Goal: Task Accomplishment & Management: Manage account settings

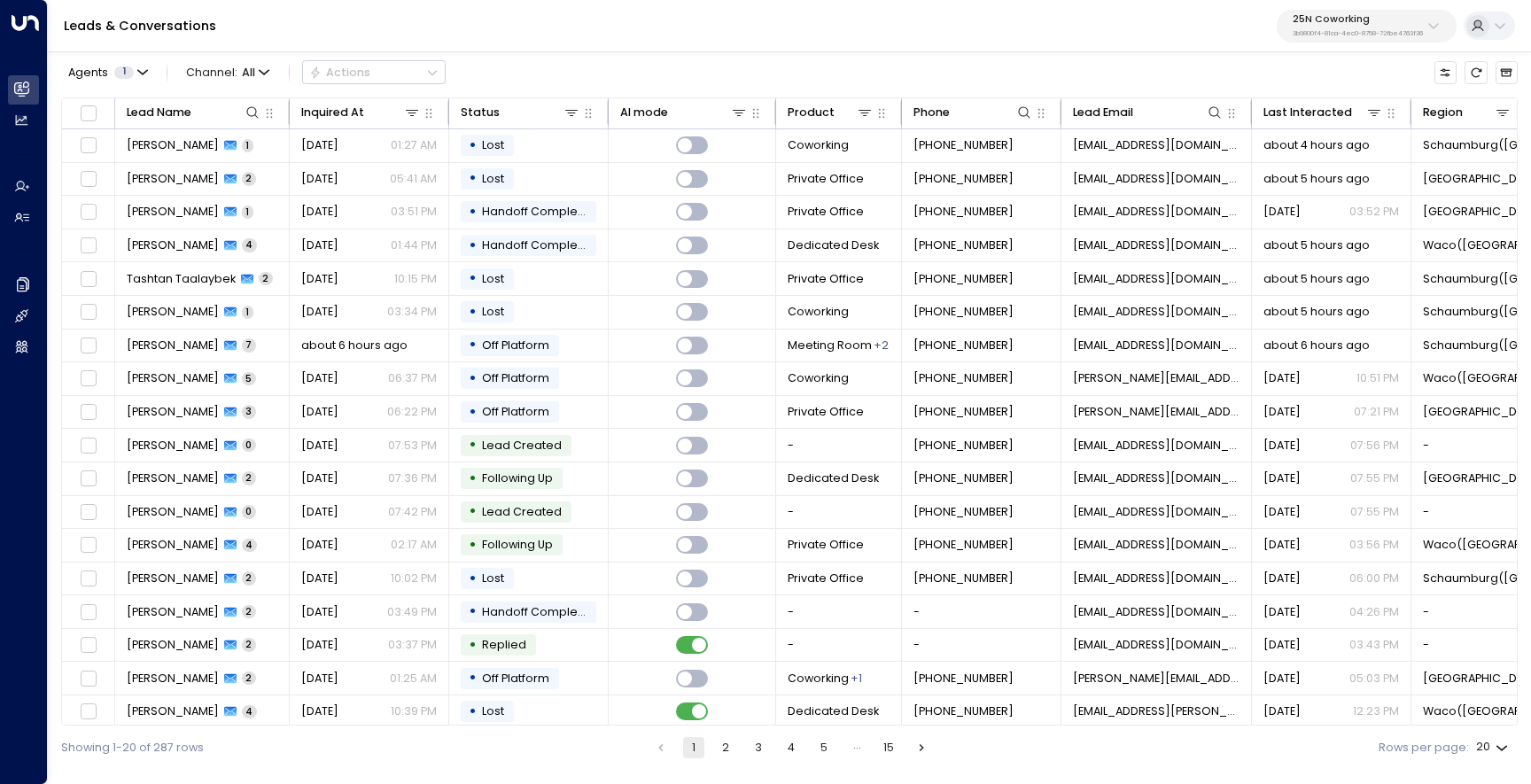
click at [1309, 30] on p "3b9800f4-81ca-4ec0-8758-72fbe4763f36" at bounding box center [1359, 33] width 131 height 7
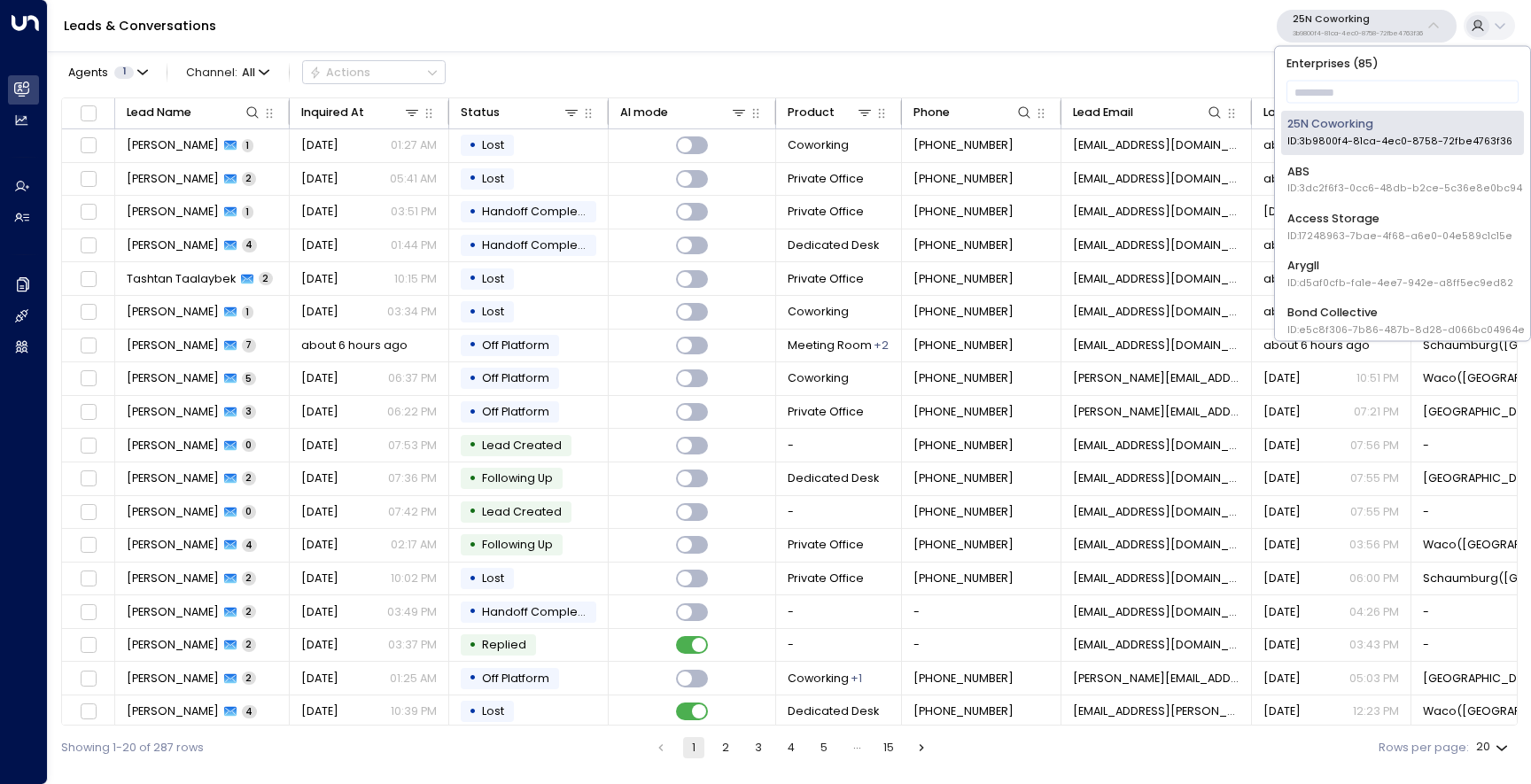
click at [1310, 72] on p "Enterprises ( 85 )" at bounding box center [1403, 62] width 243 height 21
click at [1311, 90] on input "text" at bounding box center [1403, 92] width 233 height 31
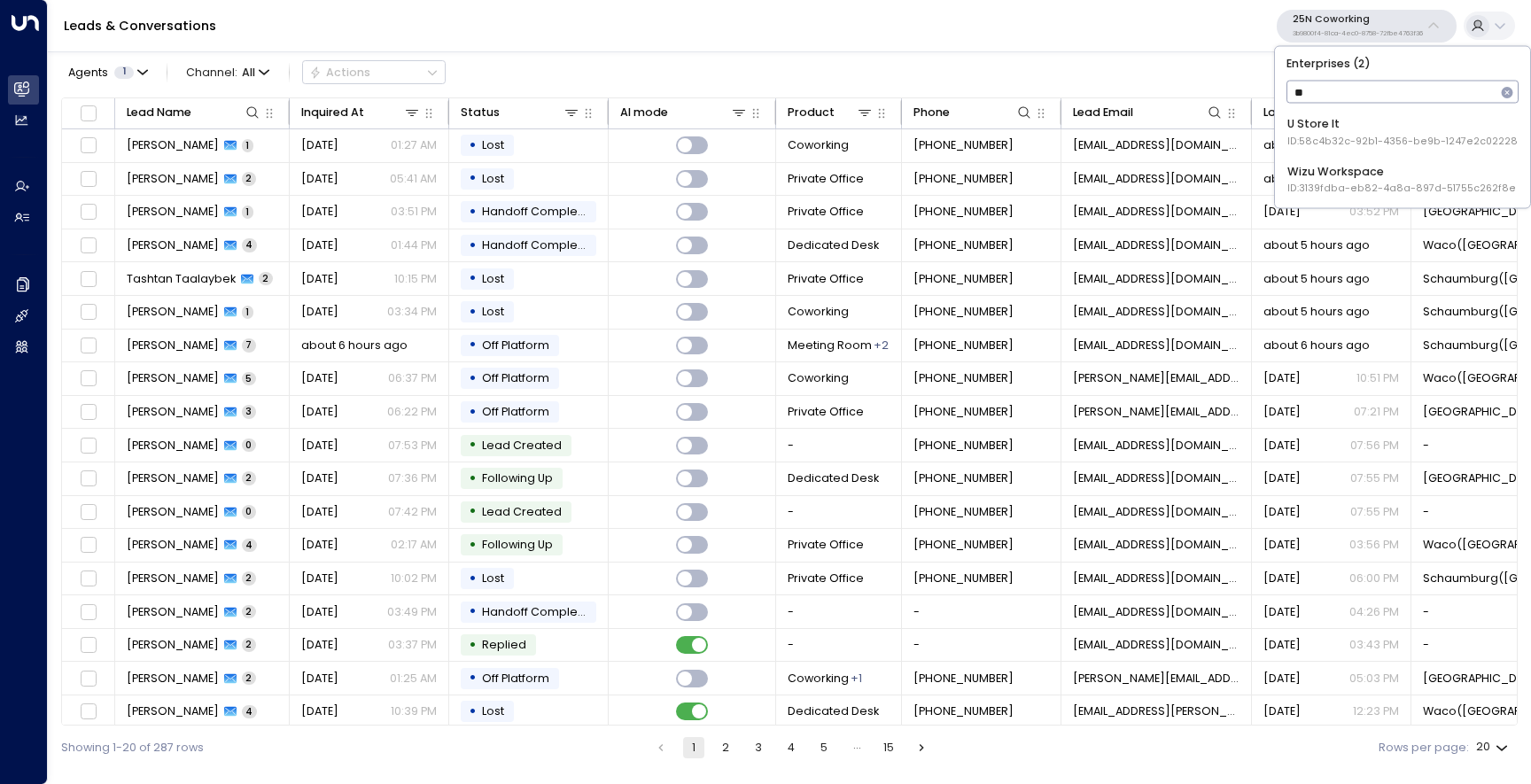
type input "***"
click at [1316, 116] on div "U Store It ID: 58c4b32c-92b1-4356-be9b-1247e2c02228" at bounding box center [1402, 133] width 230 height 33
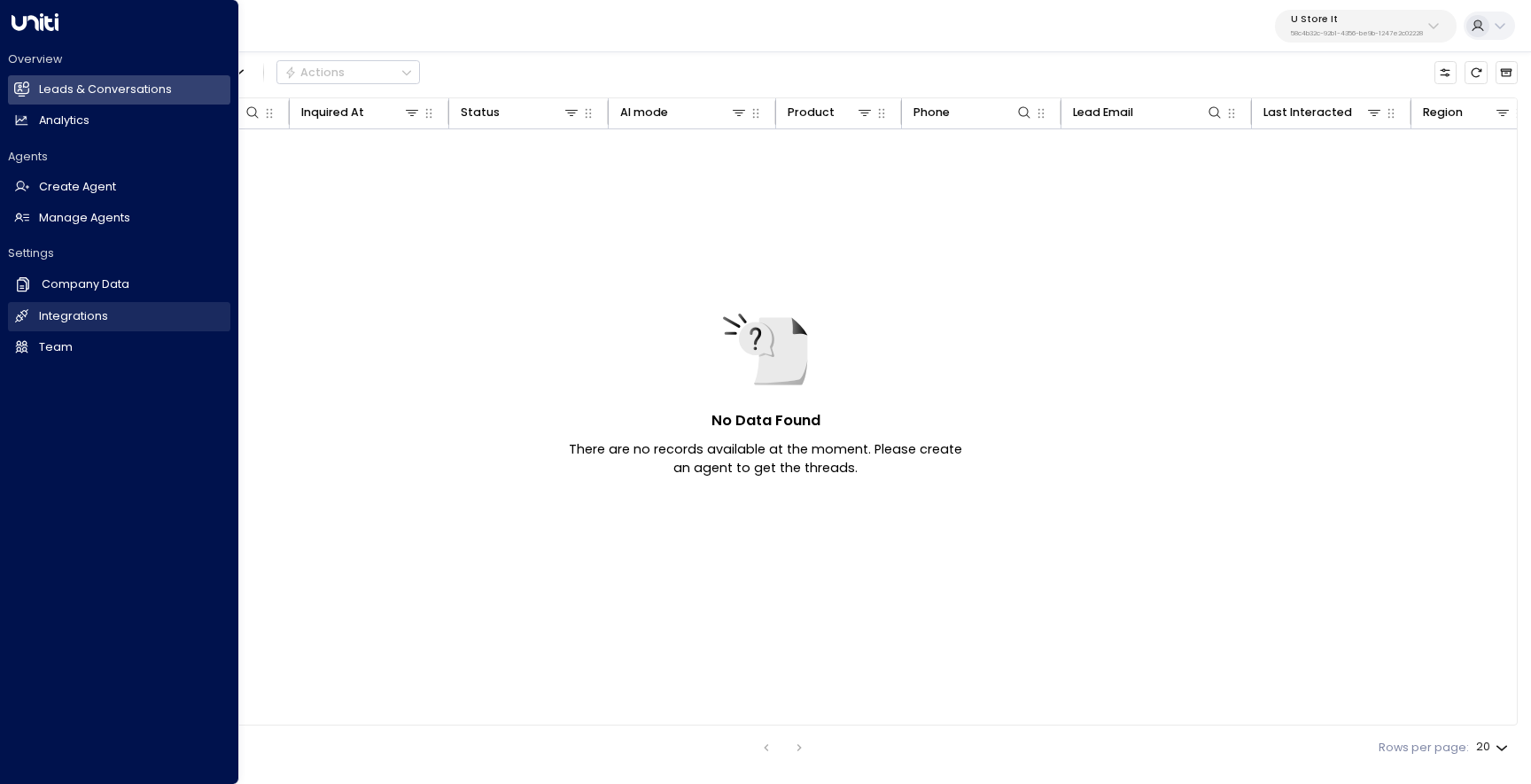
click at [24, 316] on icon at bounding box center [22, 316] width 15 height 15
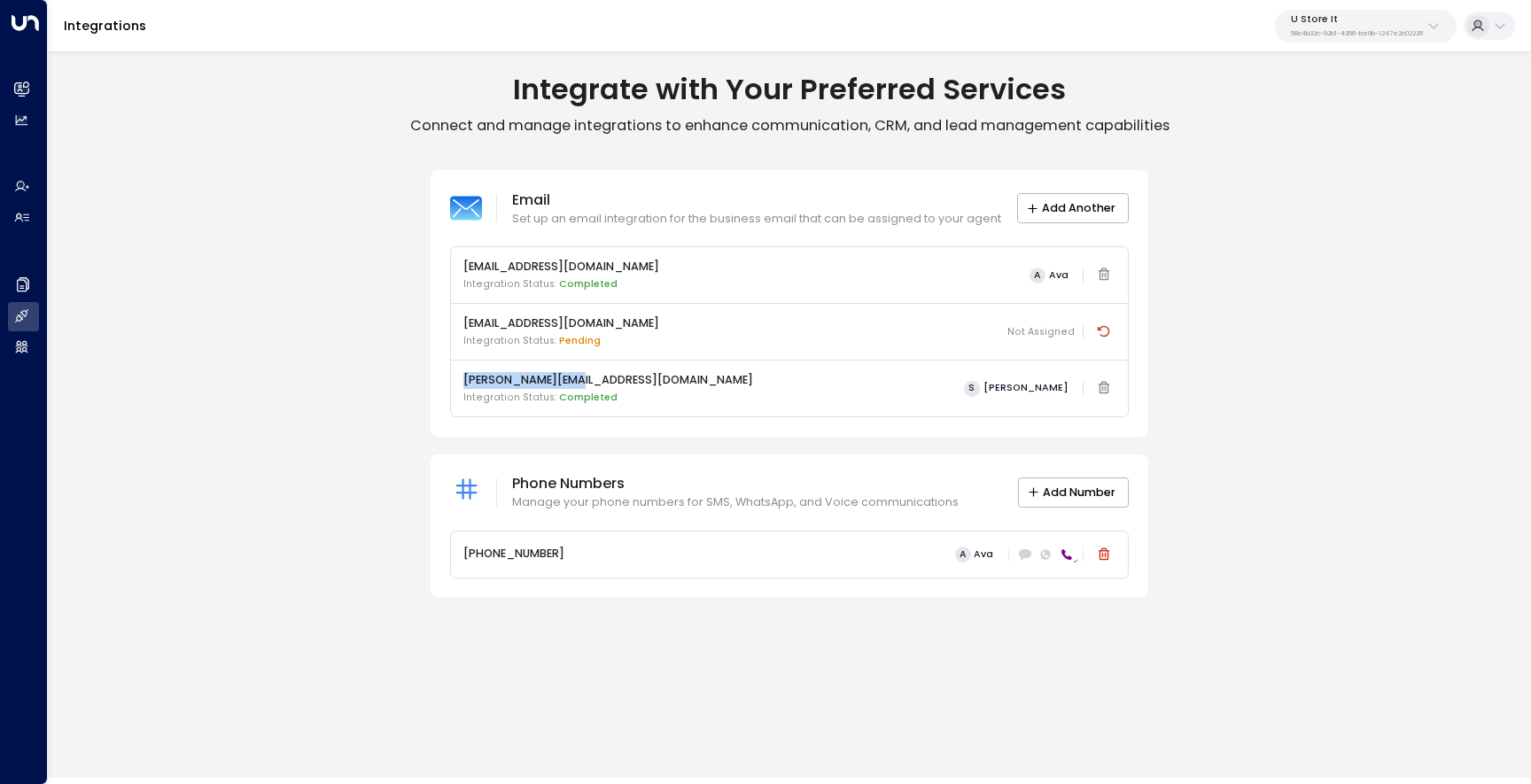
drag, startPoint x: 580, startPoint y: 380, endPoint x: 459, endPoint y: 383, distance: 121.0
click at [459, 383] on div "[PERSON_NAME][EMAIL_ADDRESS][DOMAIN_NAME] Integration Status: Completed S [PERS…" at bounding box center [790, 388] width 678 height 57
copy p "[PERSON_NAME][EMAIL_ADDRESS][DOMAIN_NAME]"
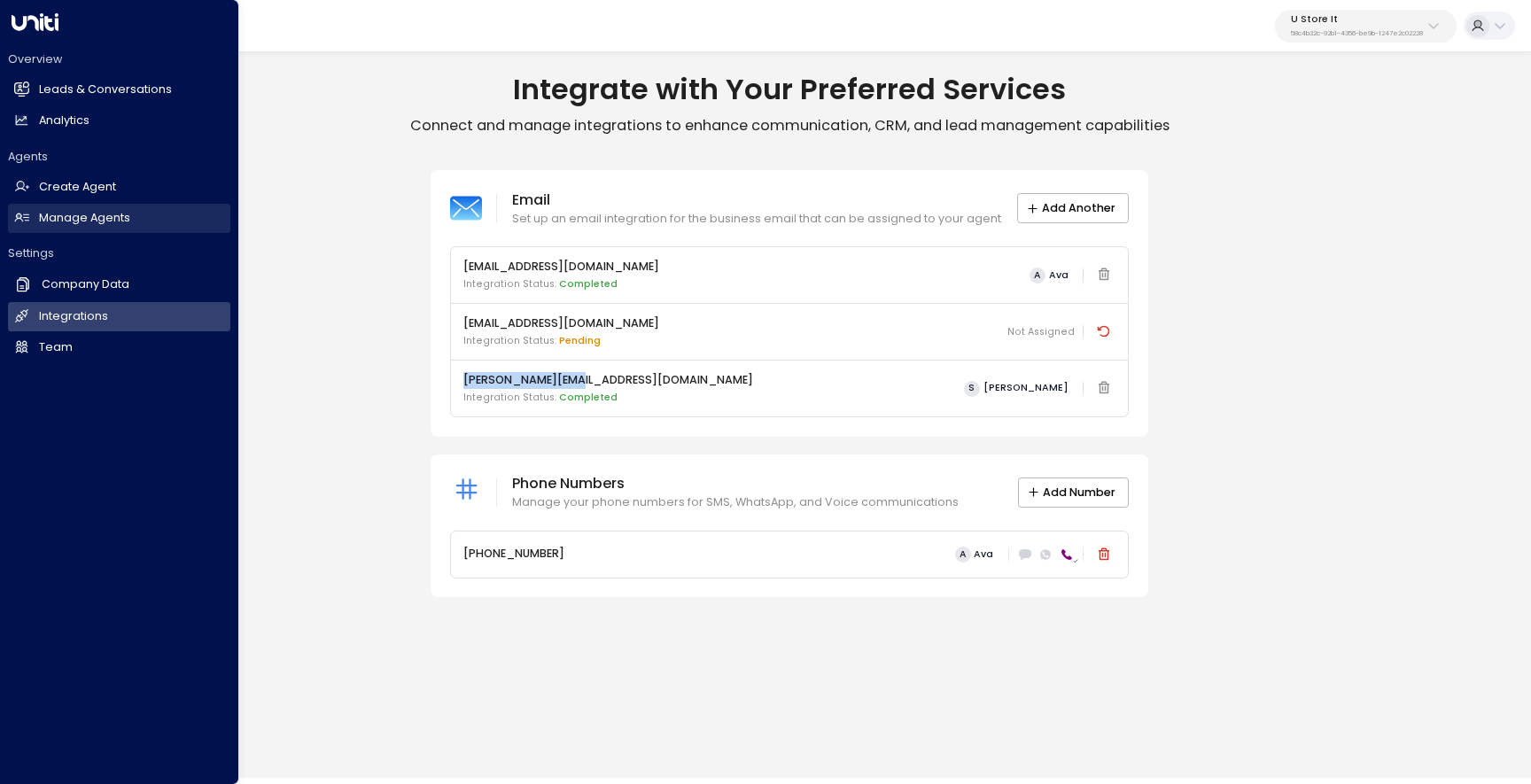
click at [47, 205] on link "Manage Agents Manage Agents" at bounding box center [118, 218] width 223 height 29
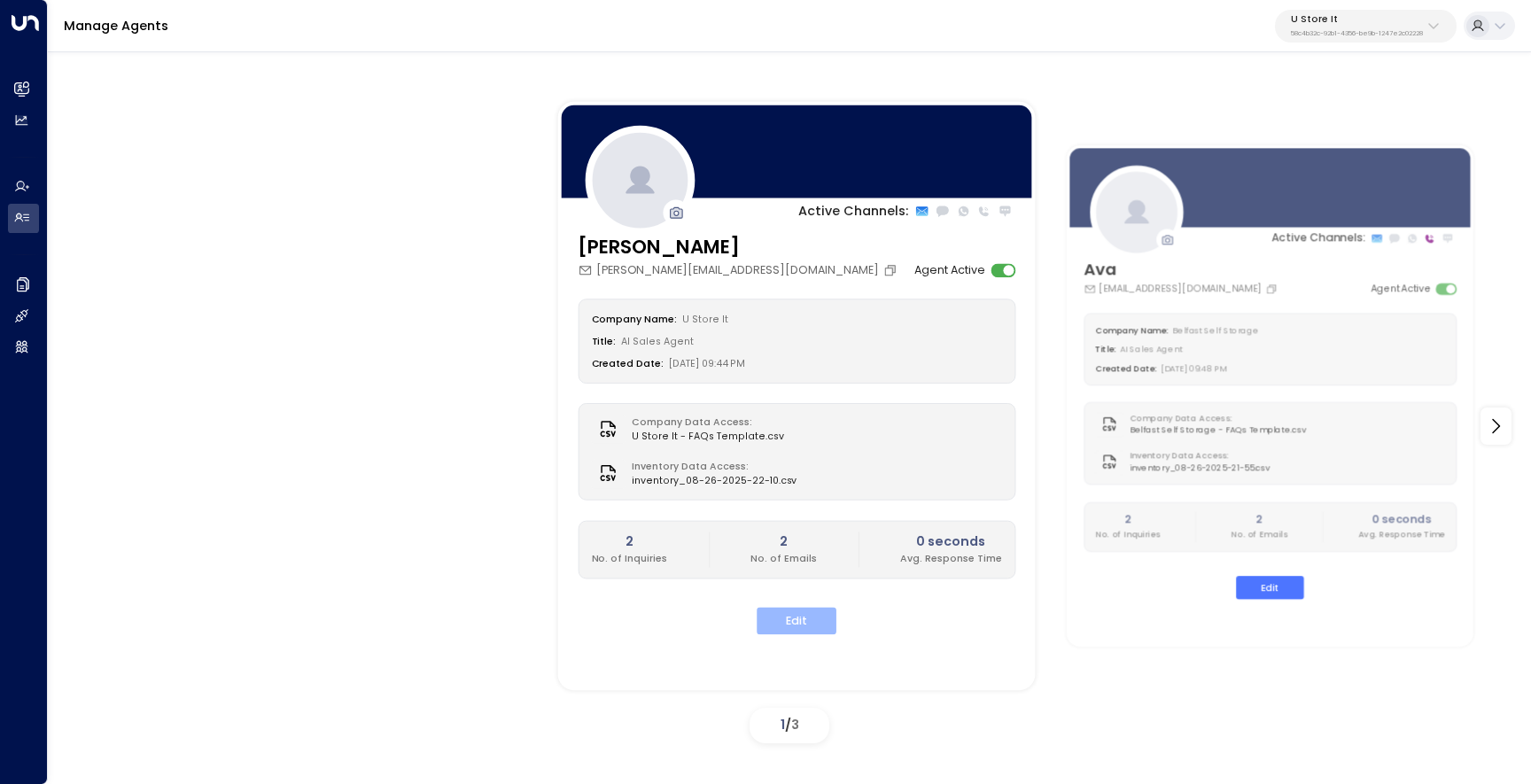
click at [812, 625] on button "Edit" at bounding box center [797, 621] width 80 height 27
